Goal: Communication & Community: Ask a question

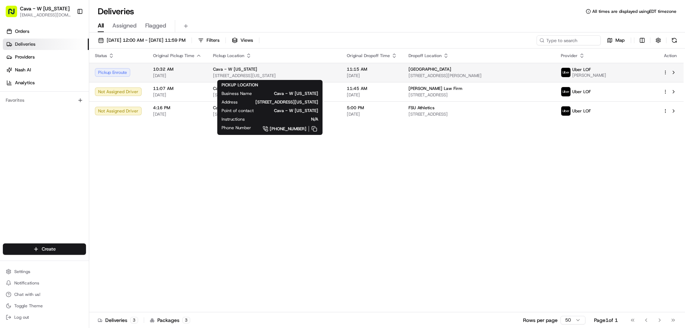
click at [317, 72] on div "Cava - W Tennessee 1919 W Tennessee St, Tallahassee, FL 32304, USA" at bounding box center [274, 72] width 122 height 12
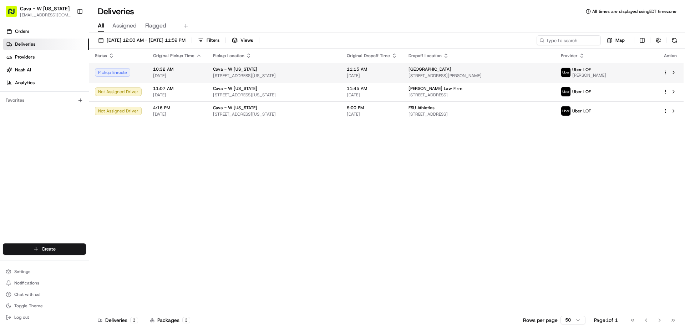
click at [320, 67] on div "Cava - W [US_STATE]" at bounding box center [274, 69] width 122 height 6
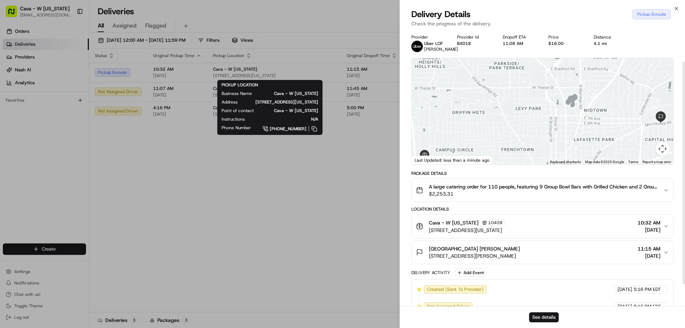
scroll to position [66, 0]
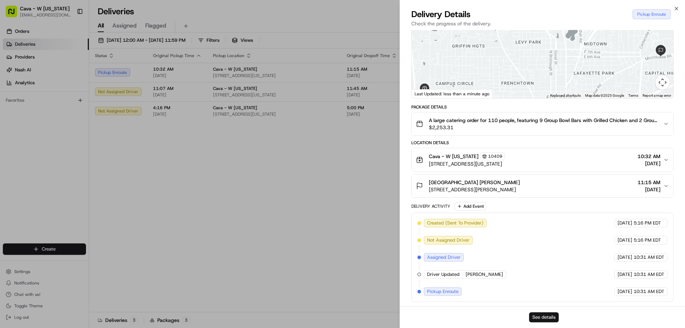
click at [550, 319] on button "See details" at bounding box center [544, 317] width 30 height 10
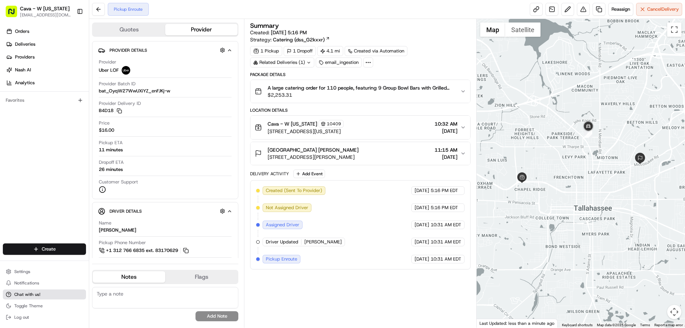
click at [58, 293] on button "Chat with us!" at bounding box center [44, 295] width 83 height 10
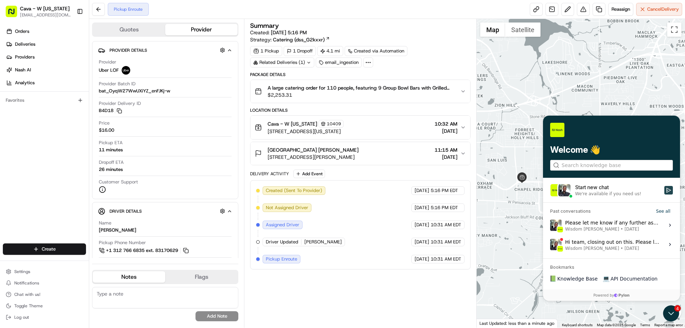
click at [666, 189] on button "Start new chat We're available if you need us!" at bounding box center [669, 190] width 9 height 9
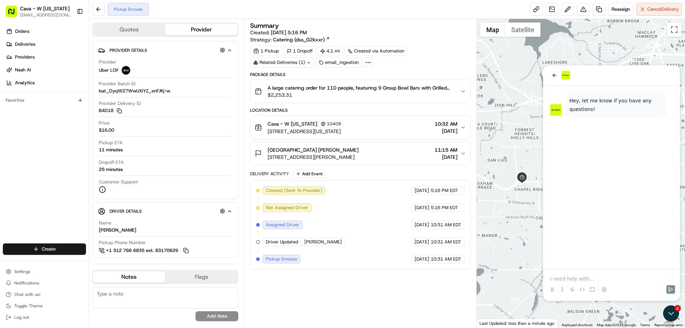
click at [548, 285] on button at bounding box center [552, 289] width 9 height 9
click at [557, 80] on div at bounding box center [611, 75] width 137 height 20
click at [557, 76] on icon "back" at bounding box center [555, 75] width 6 height 6
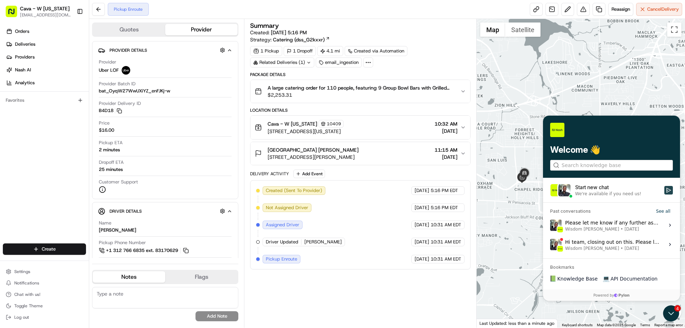
click at [670, 191] on icon "Start new chat" at bounding box center [669, 190] width 5 height 5
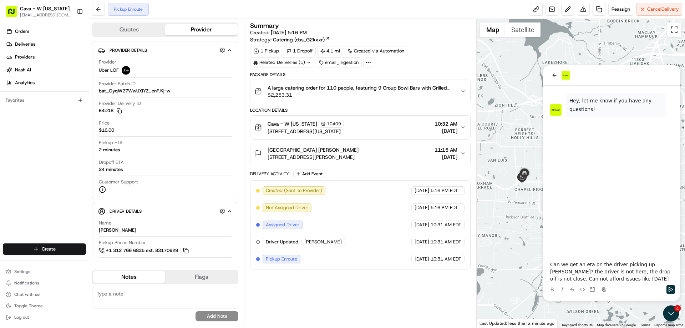
drag, startPoint x: 670, startPoint y: 291, endPoint x: 675, endPoint y: 290, distance: 5.1
click at [674, 288] on icon "Send" at bounding box center [671, 290] width 6 height 6
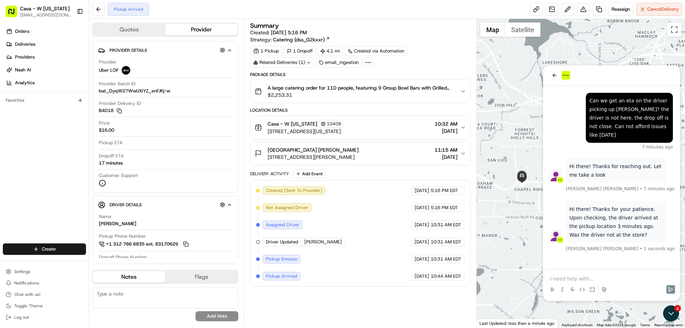
click at [613, 279] on p at bounding box center [611, 278] width 123 height 7
click at [669, 290] on icon "Send" at bounding box center [671, 290] width 6 height 6
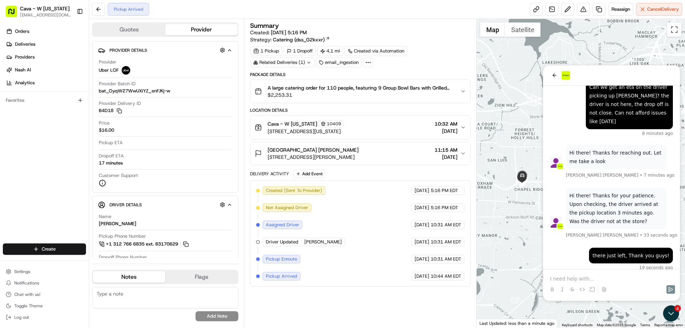
scroll to position [19, 0]
